Goal: Transaction & Acquisition: Purchase product/service

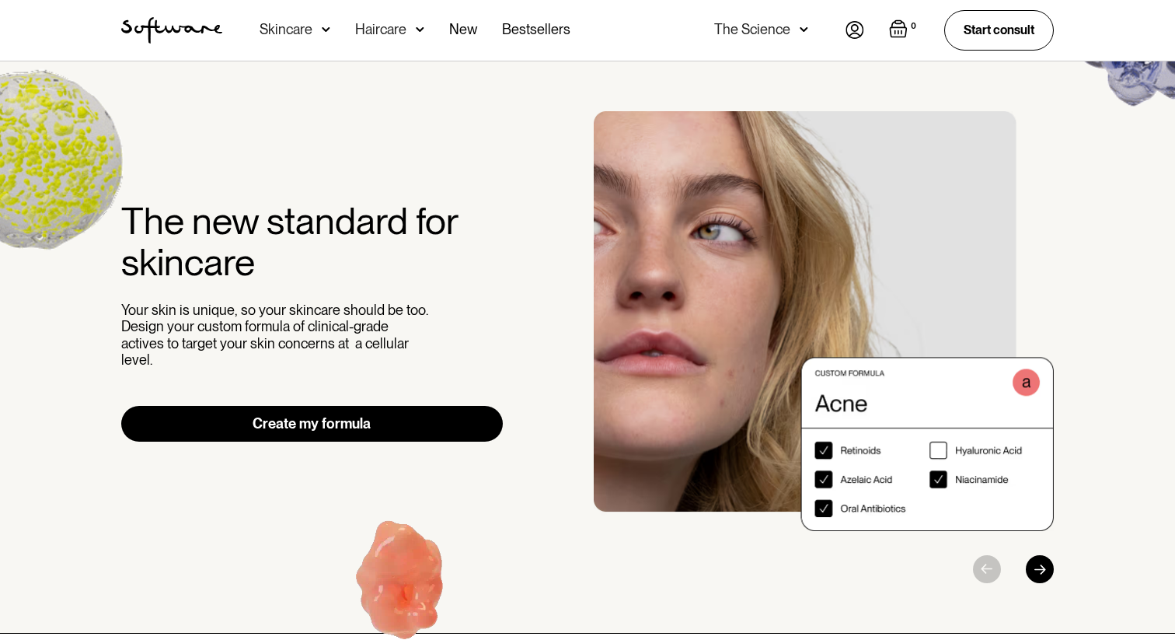
click at [305, 24] on div "Skincare" at bounding box center [286, 30] width 53 height 16
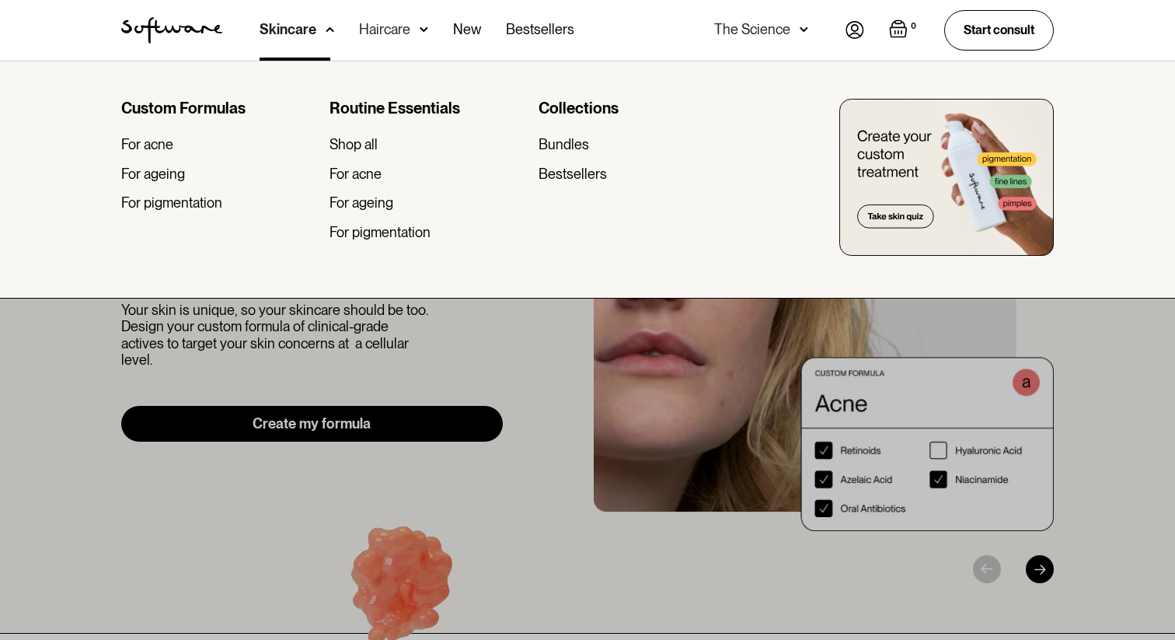
click at [334, 42] on div "Haircare" at bounding box center [297, 30] width 75 height 61
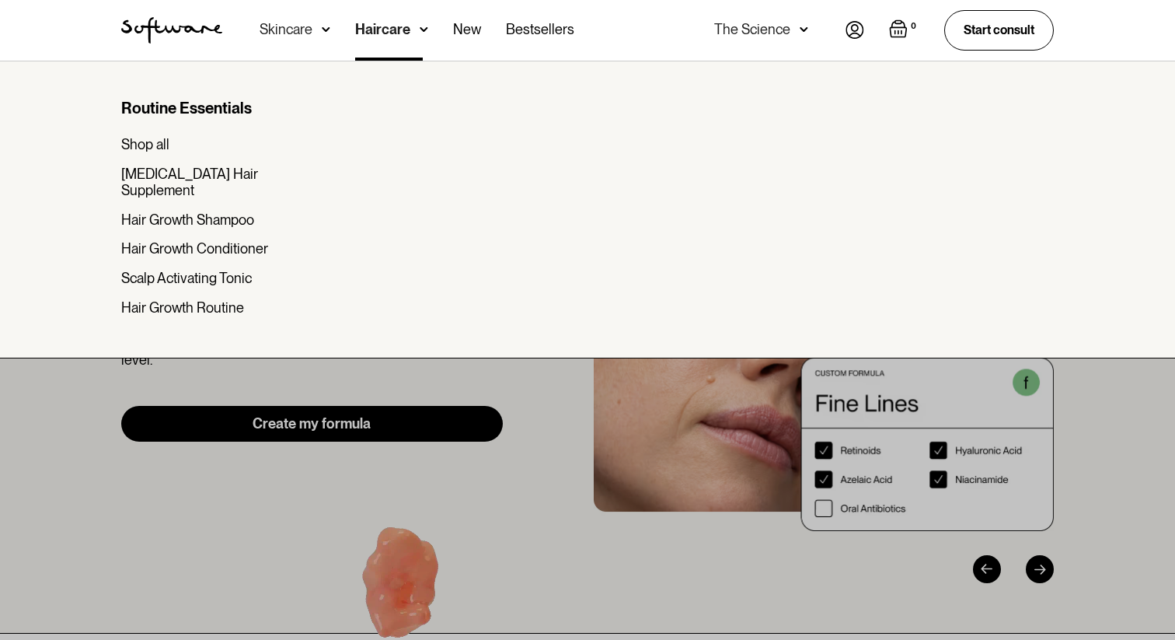
click at [486, 416] on div at bounding box center [587, 381] width 1175 height 640
click at [571, 544] on div at bounding box center [587, 381] width 1175 height 640
click at [992, 454] on div at bounding box center [587, 381] width 1175 height 640
click at [807, 27] on img at bounding box center [804, 30] width 9 height 16
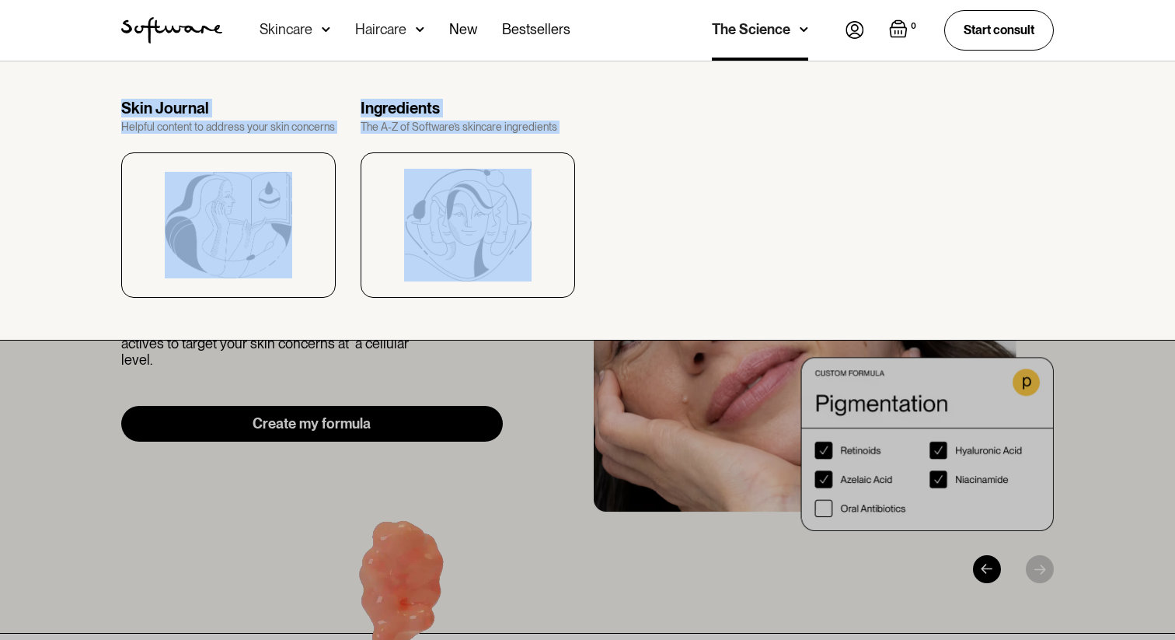
drag, startPoint x: 76, startPoint y: 106, endPoint x: 598, endPoint y: 242, distance: 539.6
click at [598, 242] on div "Skin Journal Helpful content to address your skin concerns Ingredients The A-Z …" at bounding box center [587, 201] width 1175 height 280
click at [598, 242] on div "Skin Journal Helpful content to address your skin concerns Ingredients The A-Z …" at bounding box center [588, 198] width 970 height 199
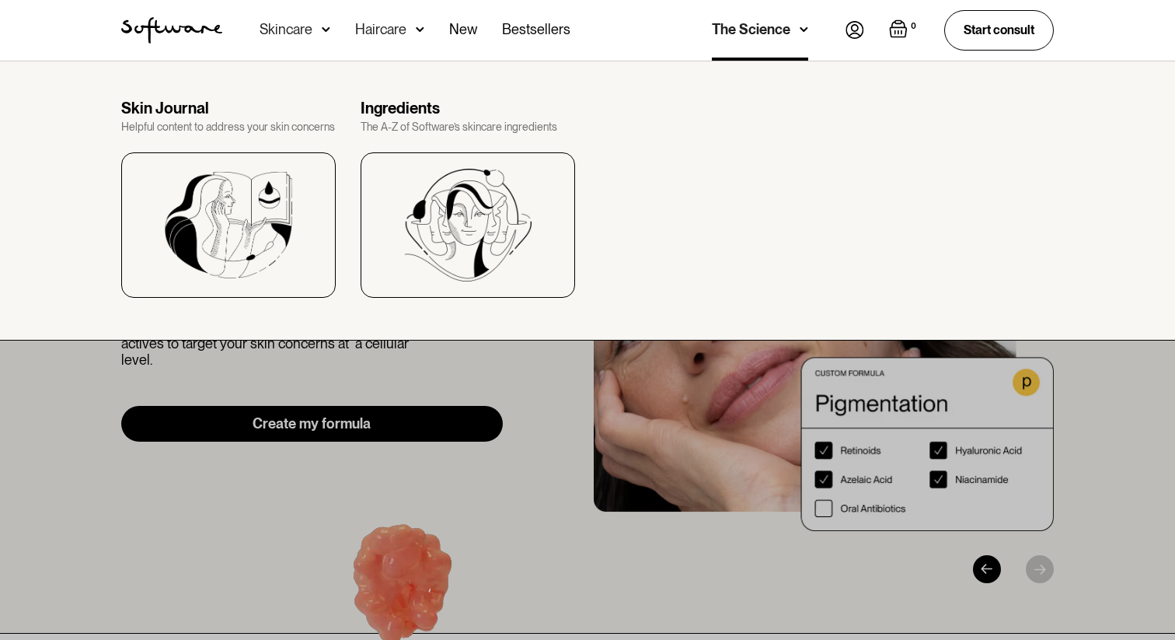
click at [727, 502] on div at bounding box center [587, 381] width 1175 height 640
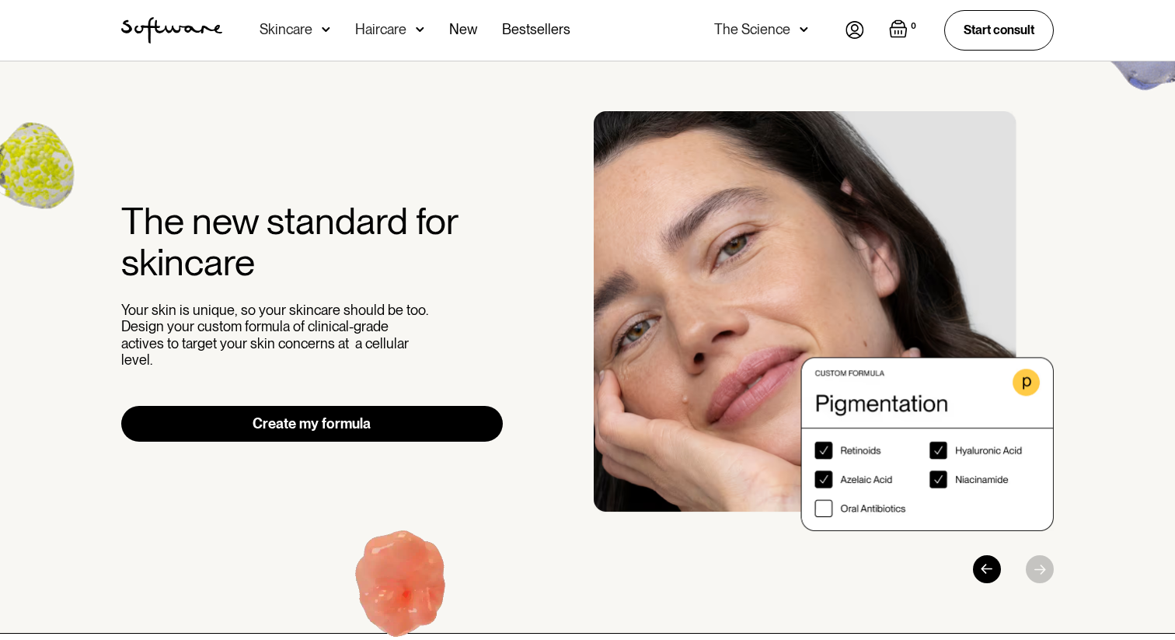
click at [343, 440] on div "The new standard for skincare Your skin is unique, so your skincare should be t…" at bounding box center [588, 347] width 970 height 472
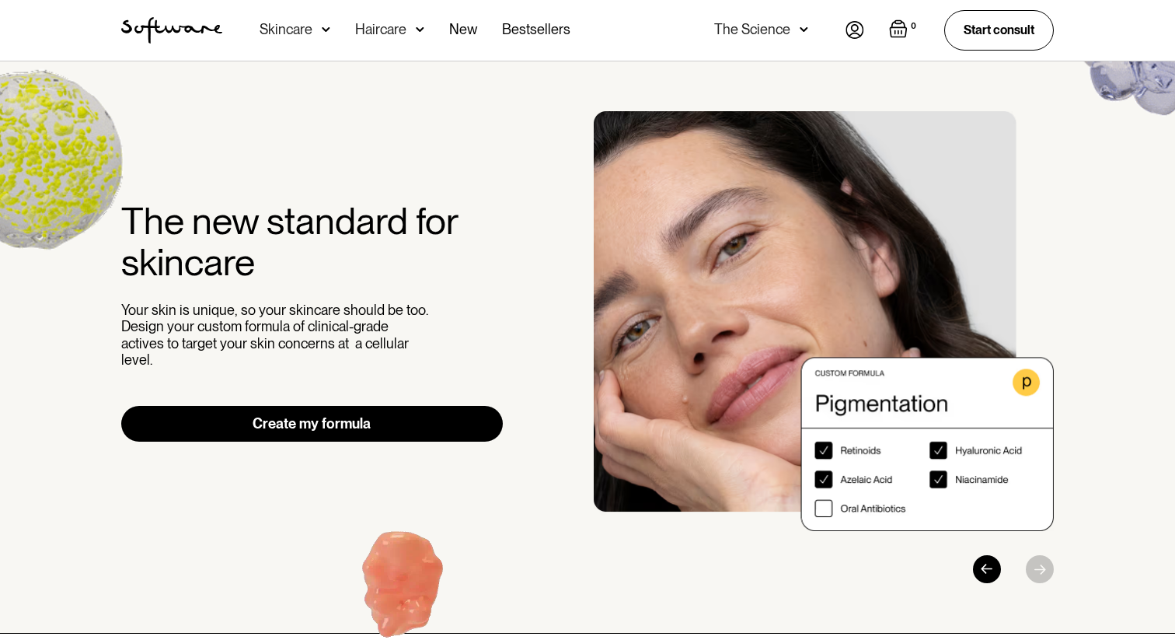
click at [341, 421] on link "Create my formula" at bounding box center [312, 424] width 382 height 36
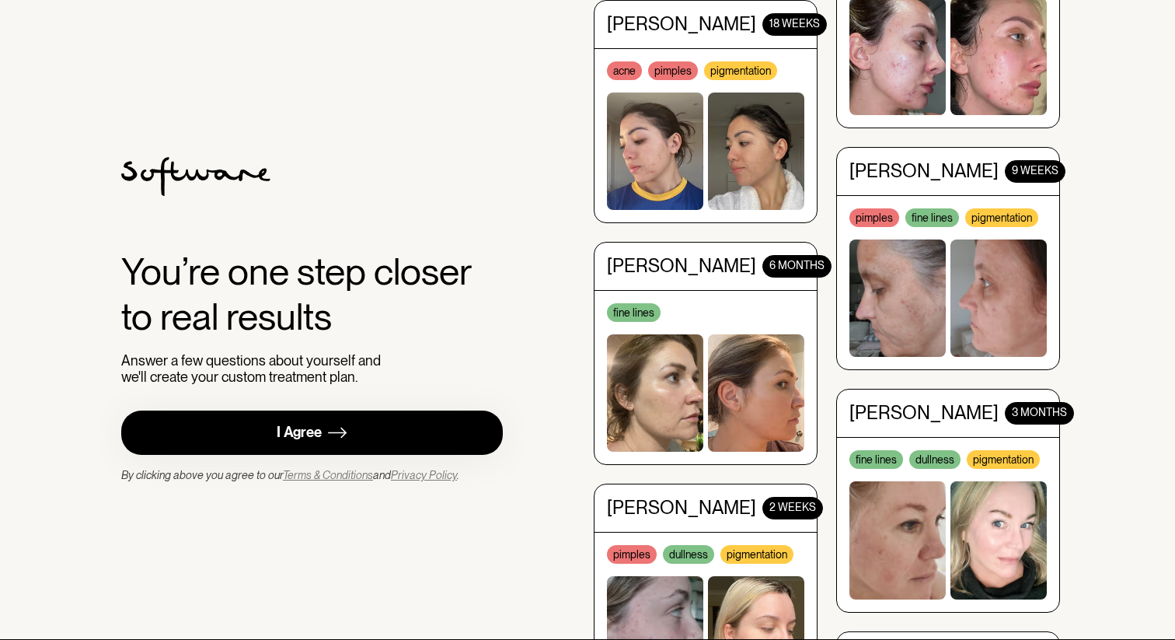
click at [365, 424] on link "I Agree" at bounding box center [312, 432] width 382 height 44
